Goal: Task Accomplishment & Management: Manage account settings

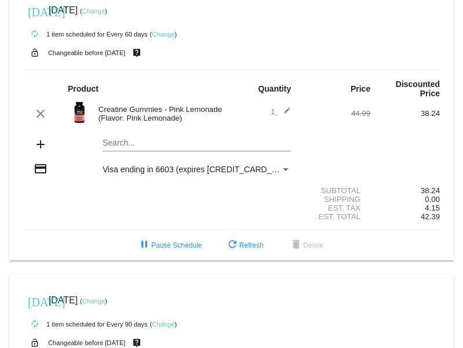
scroll to position [23, 0]
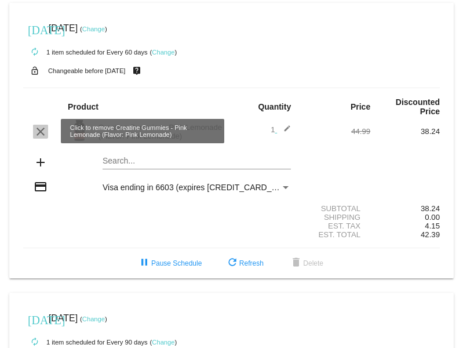
click at [36, 127] on mat-icon "clear" at bounding box center [41, 132] width 14 height 14
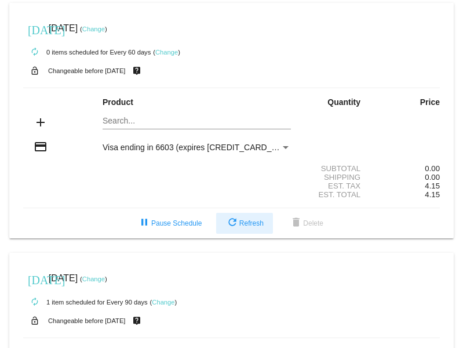
click at [238, 222] on span "refresh Refresh" at bounding box center [245, 223] width 38 height 8
click at [246, 230] on button "refresh Refresh" at bounding box center [244, 223] width 57 height 21
